Goal: Task Accomplishment & Management: Use online tool/utility

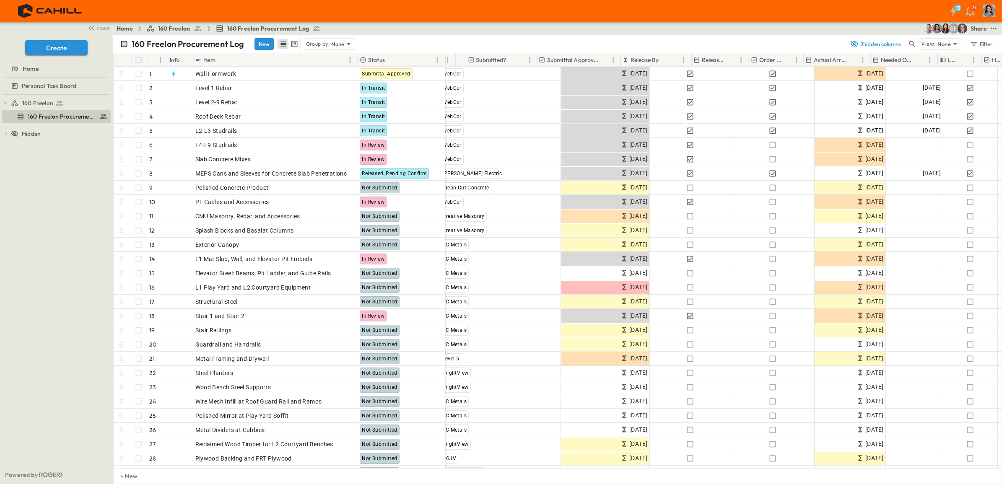
scroll to position [0, 400]
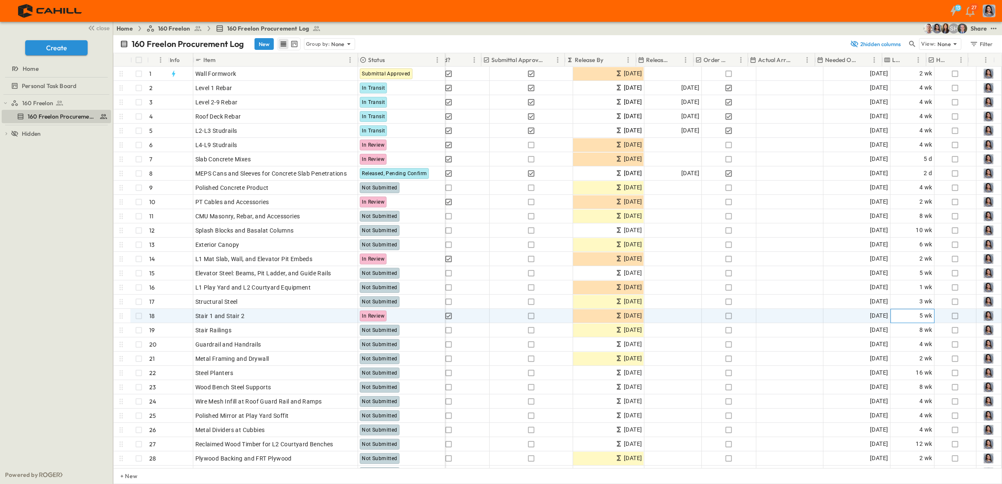
click at [920, 317] on span "5 wk" at bounding box center [926, 316] width 13 height 10
type input "*"
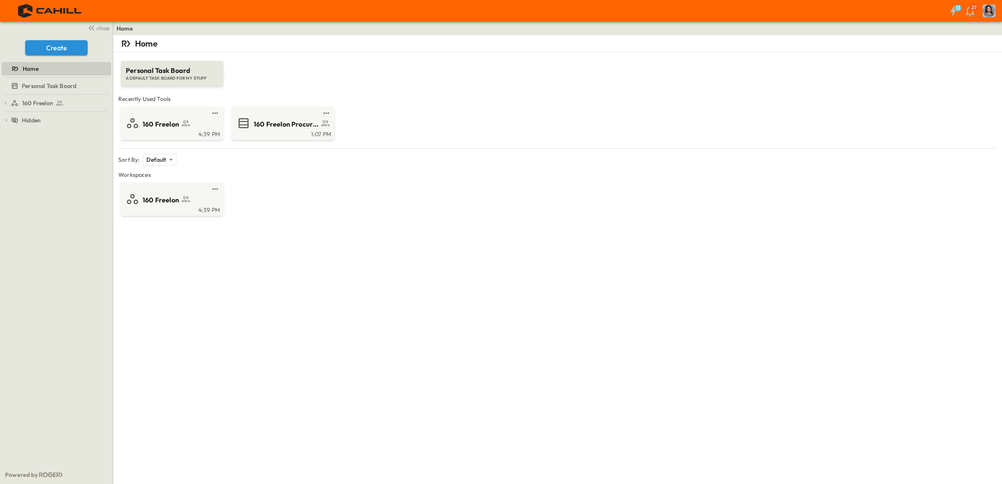
click at [270, 124] on span "160 Freelon Procurement Log" at bounding box center [286, 125] width 65 height 10
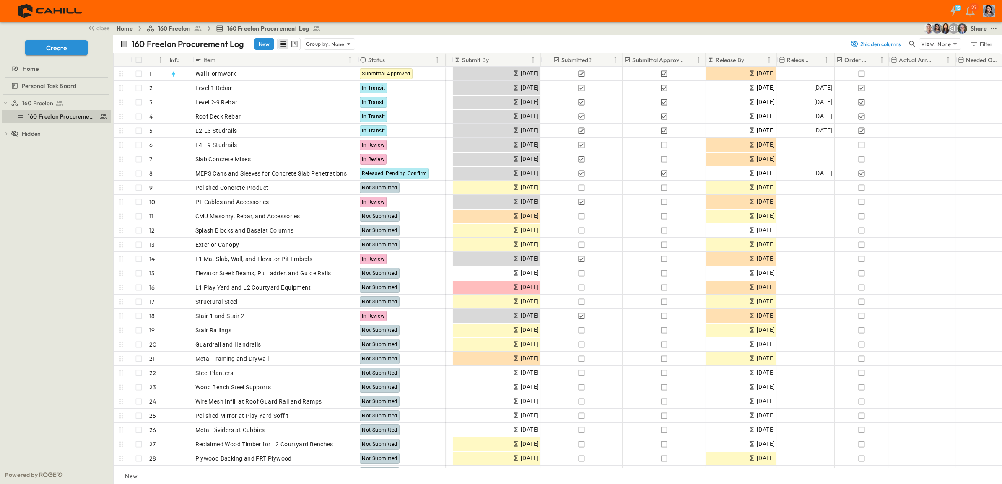
scroll to position [0, 292]
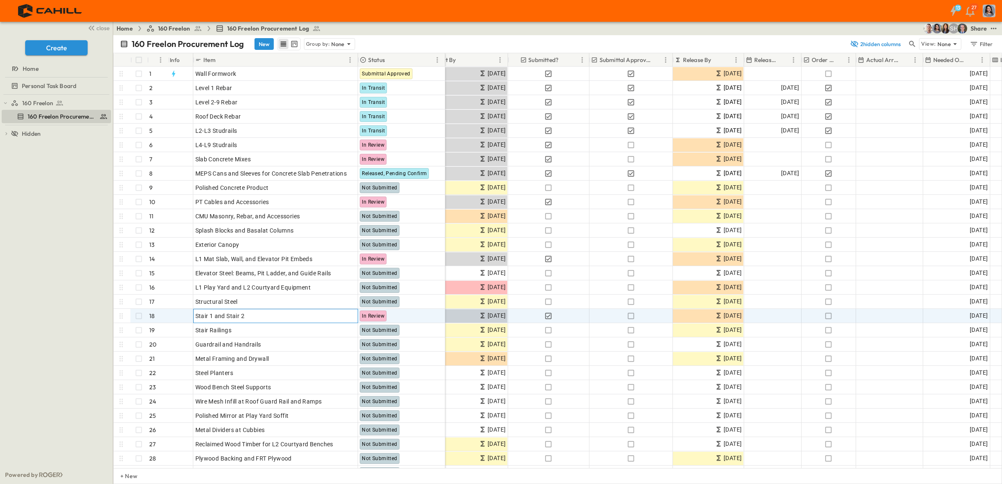
click at [224, 315] on span "Stair 1 and Stair 2" at bounding box center [219, 316] width 49 height 8
click at [341, 313] on div "OPEN" at bounding box center [345, 315] width 26 height 10
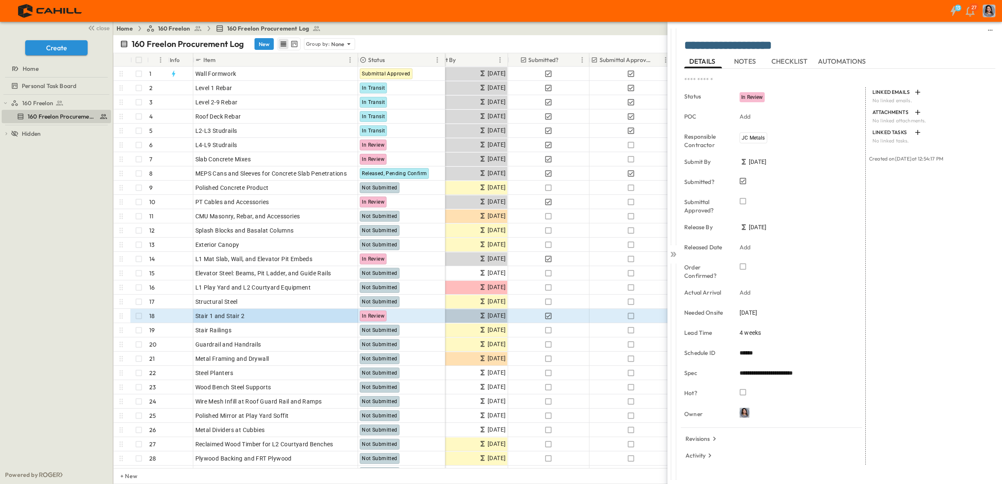
click at [621, 30] on div "**********" at bounding box center [776, 242] width 451 height 484
click at [673, 254] on icon at bounding box center [672, 254] width 3 height 5
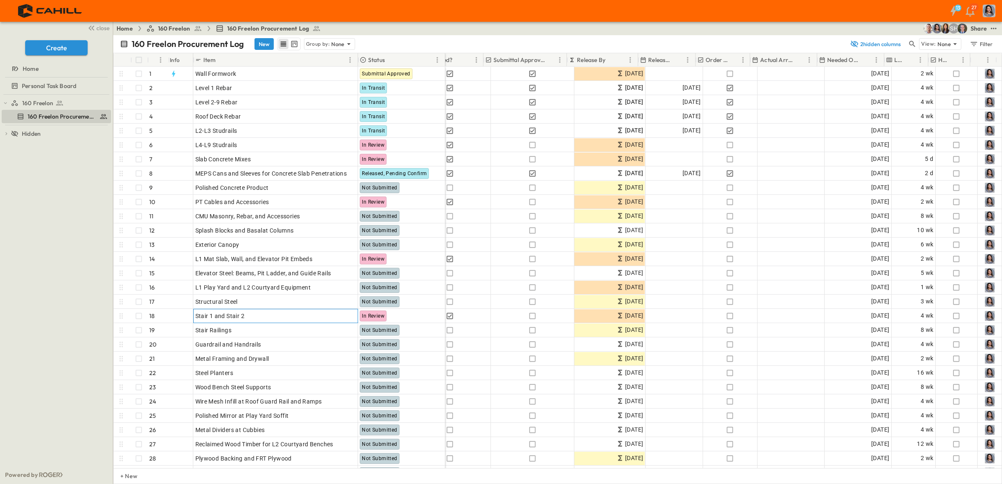
scroll to position [0, 400]
